Goal: Task Accomplishment & Management: Manage account settings

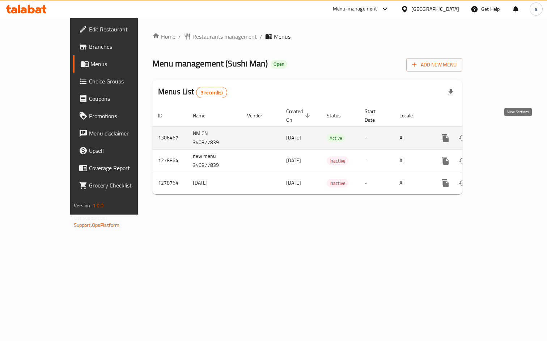
click at [501, 134] on icon "enhanced table" at bounding box center [497, 138] width 9 height 9
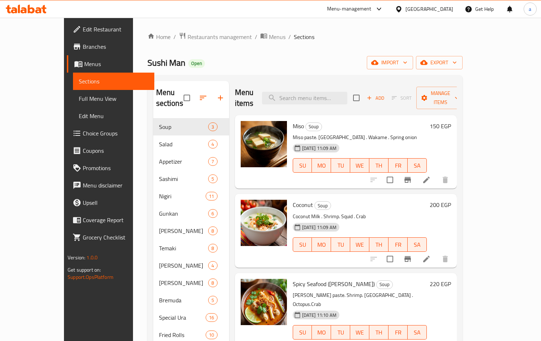
click at [83, 130] on span "Choice Groups" at bounding box center [116, 133] width 66 height 9
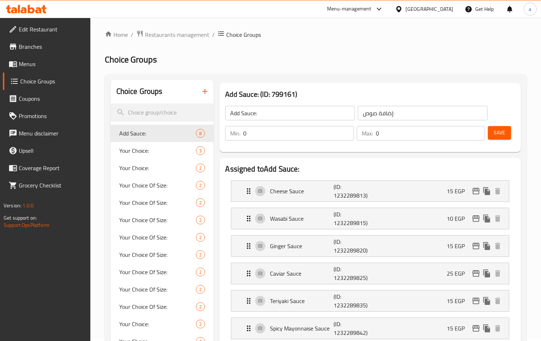
scroll to position [36, 0]
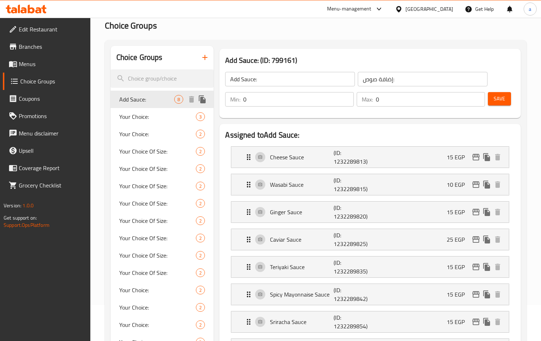
click at [126, 100] on span "Add Sauce:" at bounding box center [146, 99] width 55 height 9
click at [310, 136] on h2 "Assigned to Add Sauce:" at bounding box center [370, 135] width 290 height 11
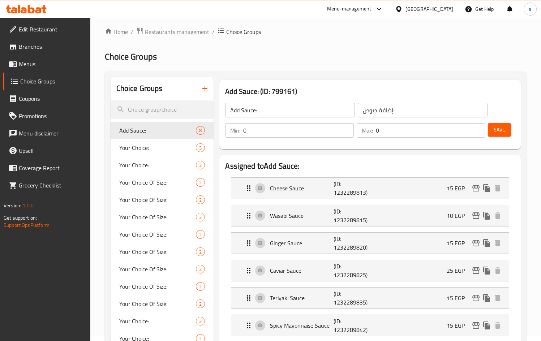
scroll to position [0, 0]
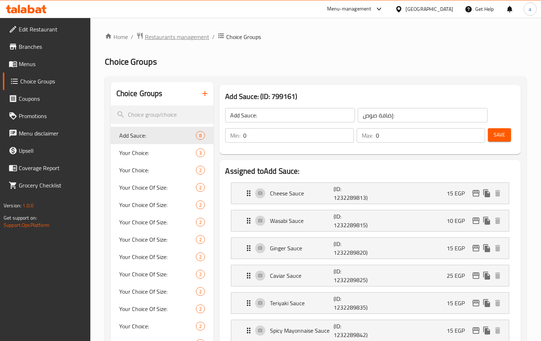
click at [171, 34] on span "Restaurants management" at bounding box center [177, 37] width 64 height 9
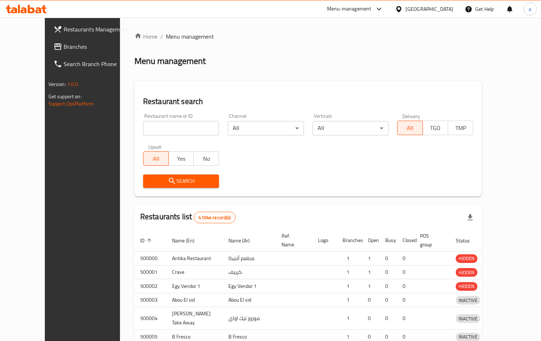
click at [59, 47] on div at bounding box center [270, 170] width 541 height 341
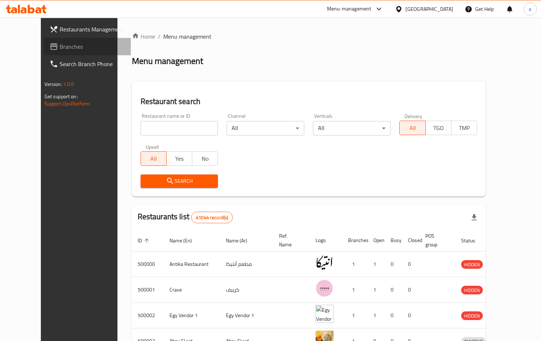
click at [60, 47] on span "Branches" at bounding box center [93, 46] width 66 height 9
click at [161, 126] on input "search" at bounding box center [180, 128] width 78 height 14
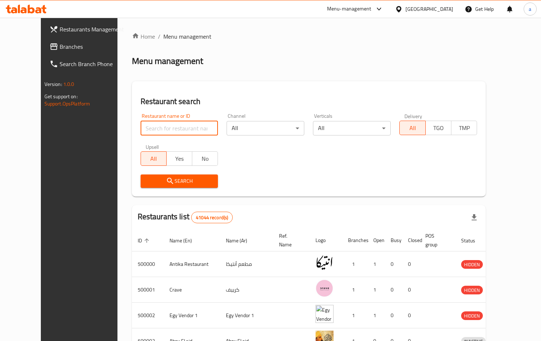
type input "756742"
click at [60, 46] on span "Branches" at bounding box center [93, 46] width 66 height 9
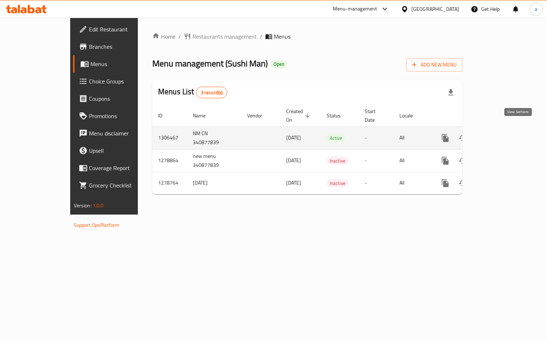
click at [501, 134] on icon "enhanced table" at bounding box center [497, 138] width 9 height 9
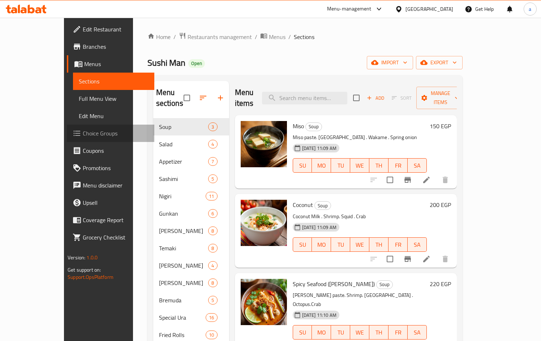
click at [73, 129] on icon at bounding box center [77, 133] width 9 height 9
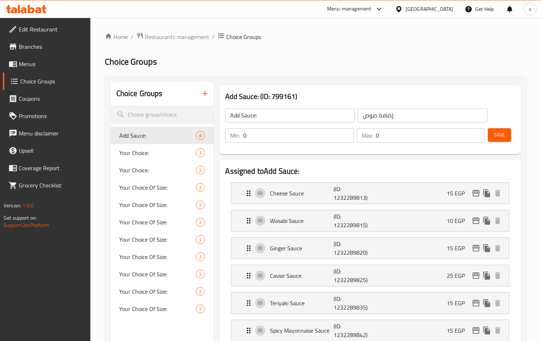
click at [161, 133] on div at bounding box center [270, 170] width 541 height 341
click at [153, 35] on span "Restaurants management" at bounding box center [177, 37] width 64 height 9
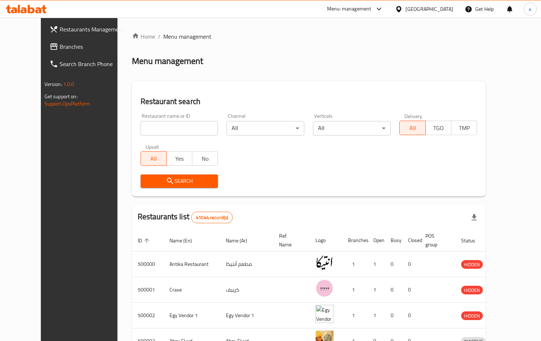
click at [60, 47] on span "Branches" at bounding box center [93, 46] width 66 height 9
